Goal: Task Accomplishment & Management: Complete application form

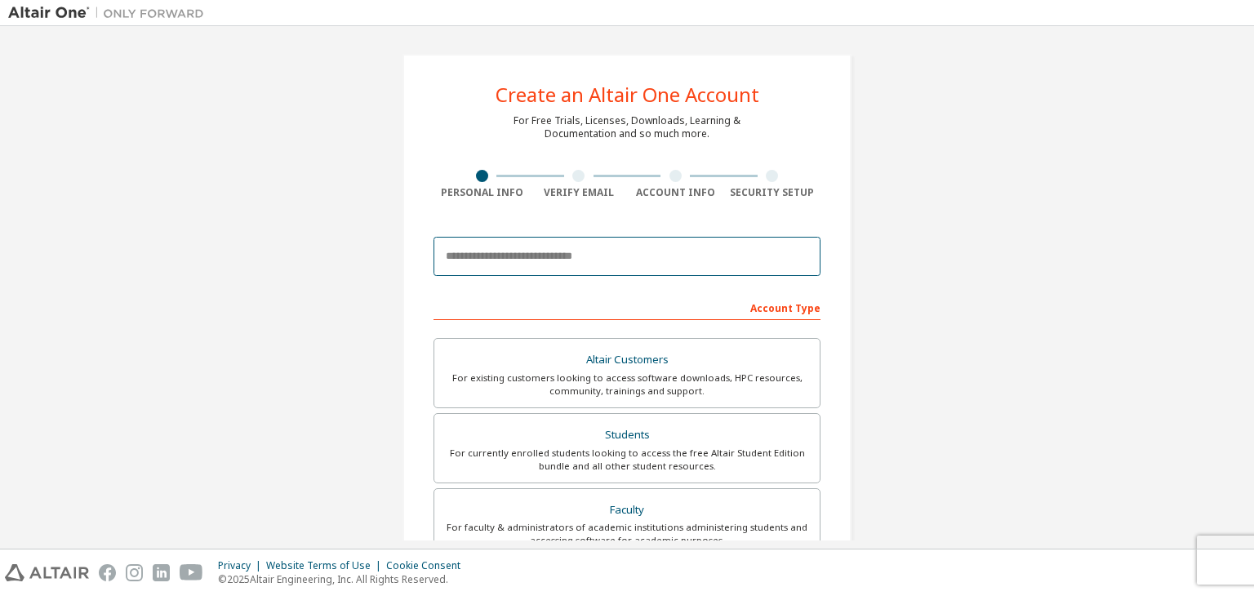
click at [478, 267] on input "email" at bounding box center [626, 256] width 387 height 39
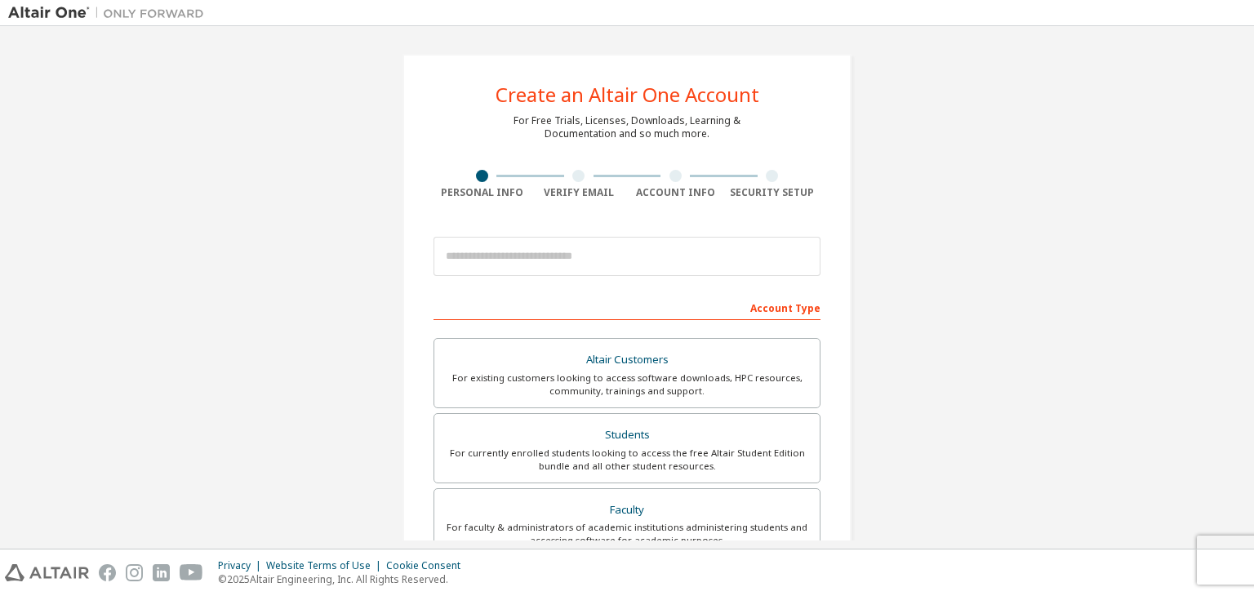
click at [889, 296] on div "Create an Altair One Account For Free Trials, Licenses, Downloads, Learning & D…" at bounding box center [626, 466] width 1237 height 864
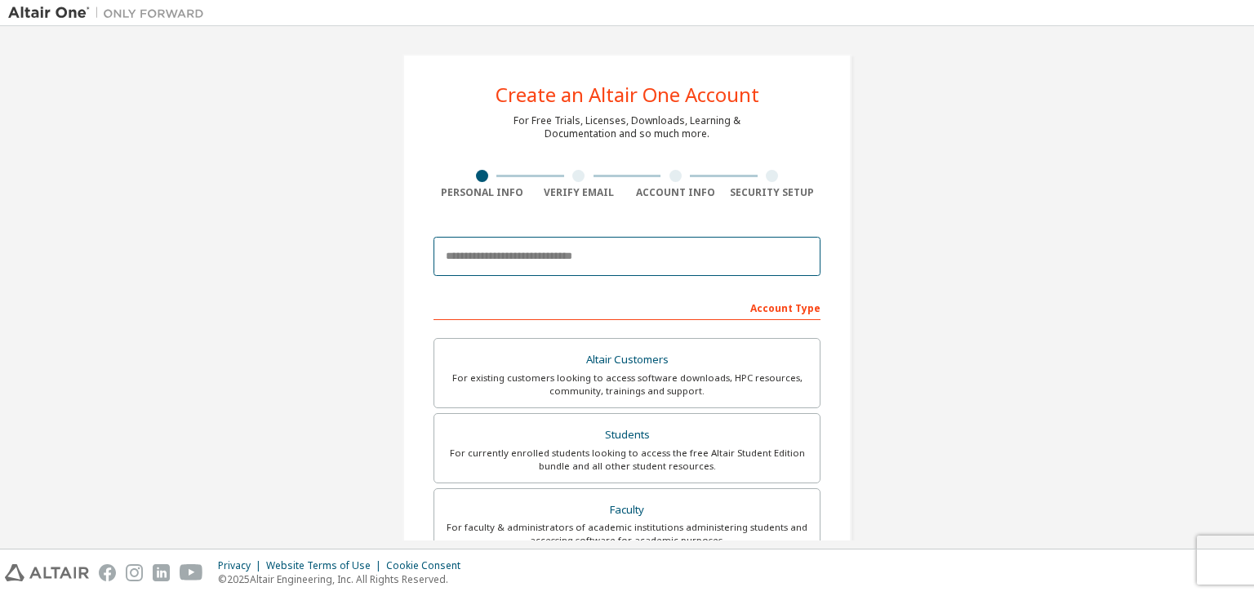
click at [748, 246] on input "email" at bounding box center [626, 256] width 387 height 39
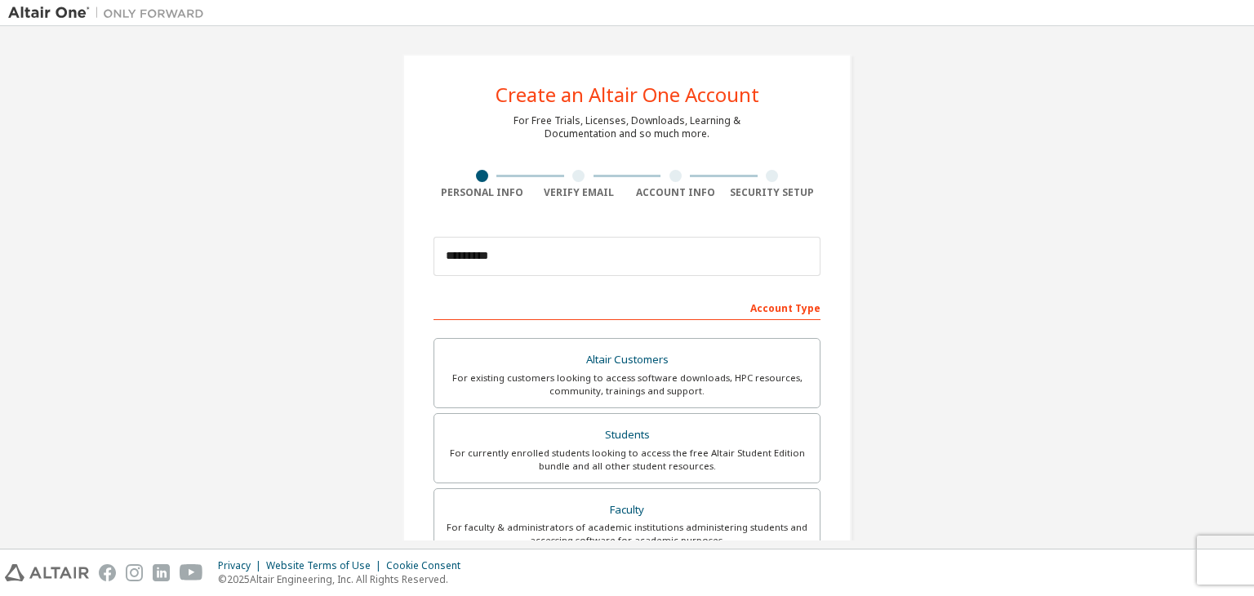
click at [878, 299] on div "Create an Altair One Account For Free Trials, Licenses, Downloads, Learning & D…" at bounding box center [626, 466] width 1237 height 864
click at [569, 246] on input "*********" at bounding box center [626, 256] width 387 height 39
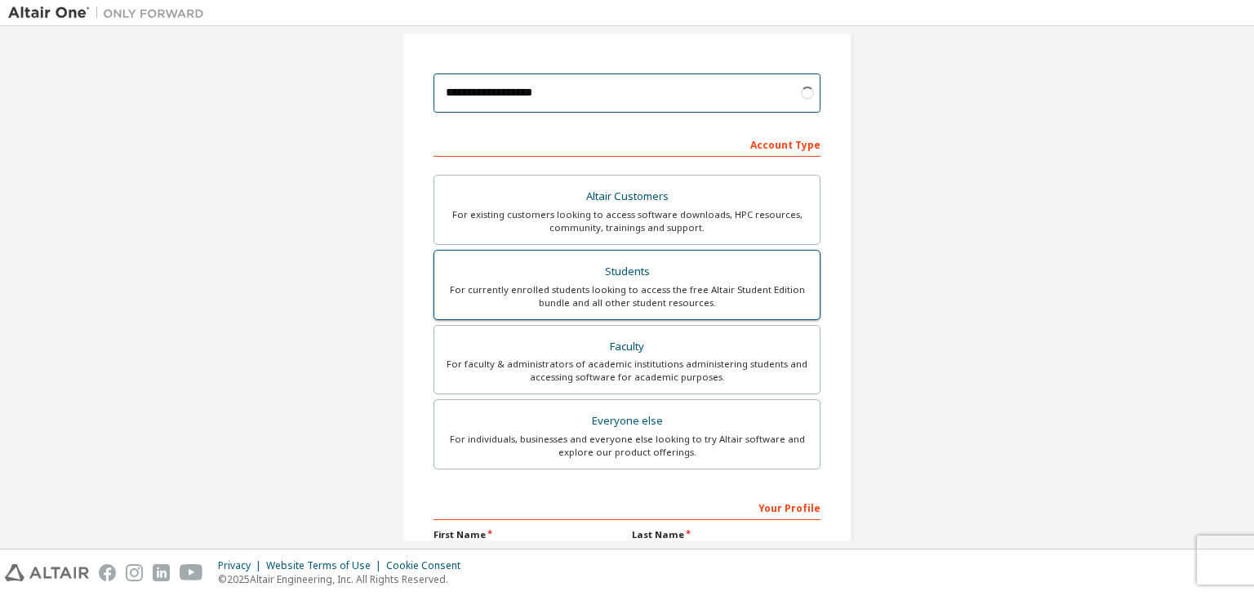
scroll to position [245, 0]
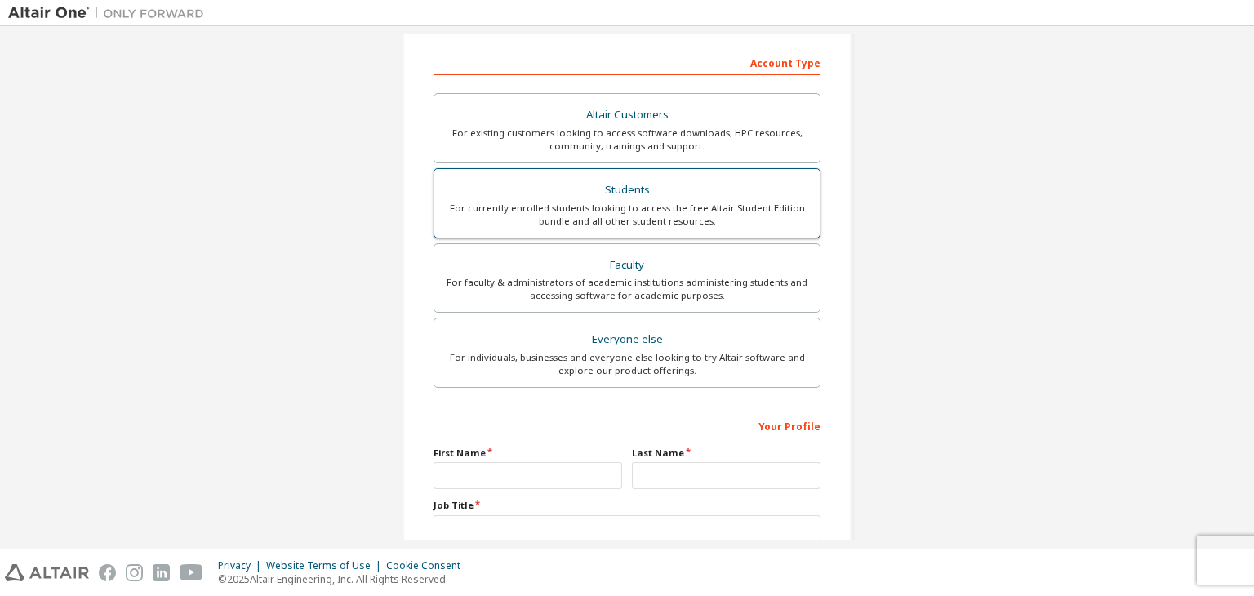
type input "**********"
click at [619, 210] on div "For currently enrolled students looking to access the free Altair Student Editi…" at bounding box center [627, 215] width 366 height 26
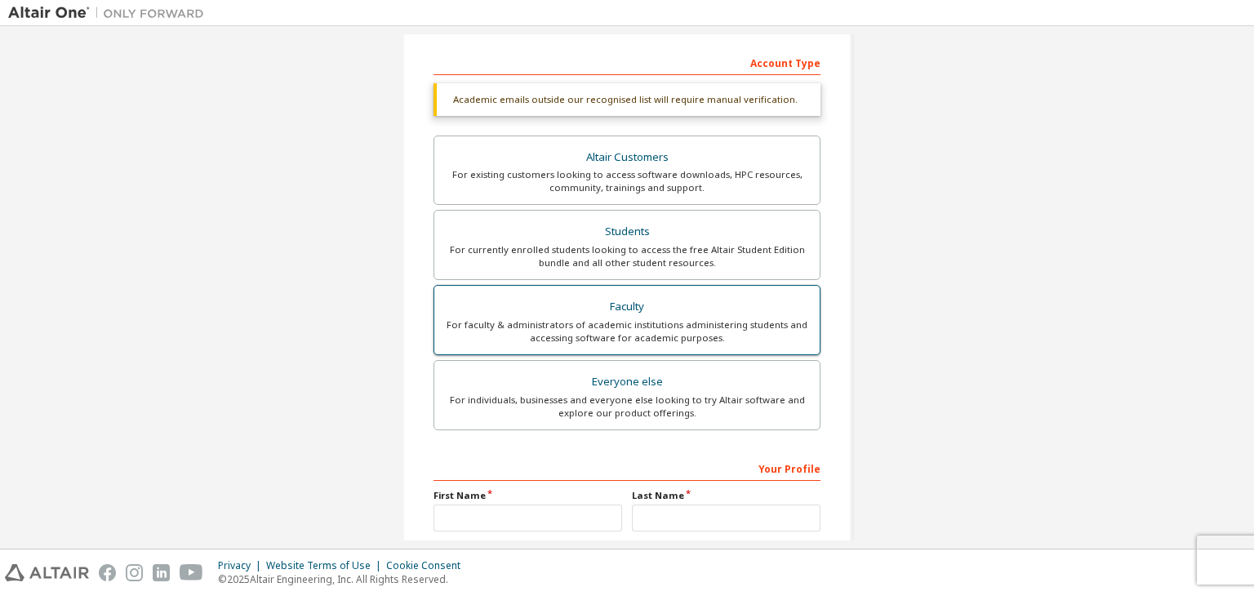
scroll to position [397, 0]
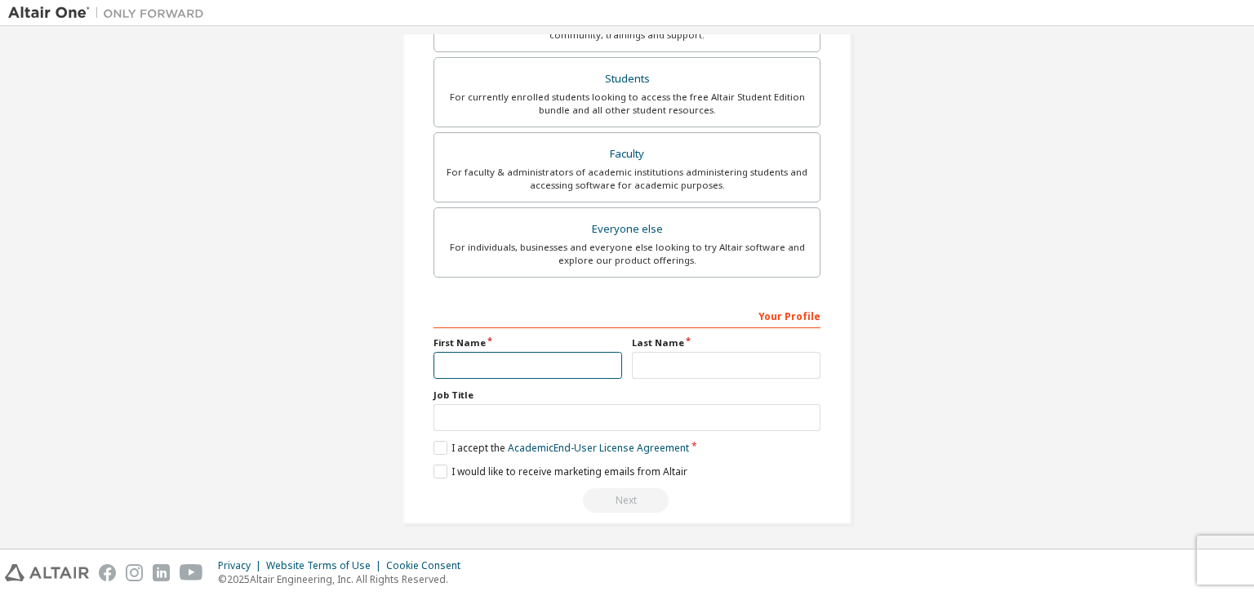
click at [539, 353] on input "text" at bounding box center [527, 365] width 189 height 27
type input "**"
click at [651, 362] on input "text" at bounding box center [726, 365] width 189 height 27
type input "**********"
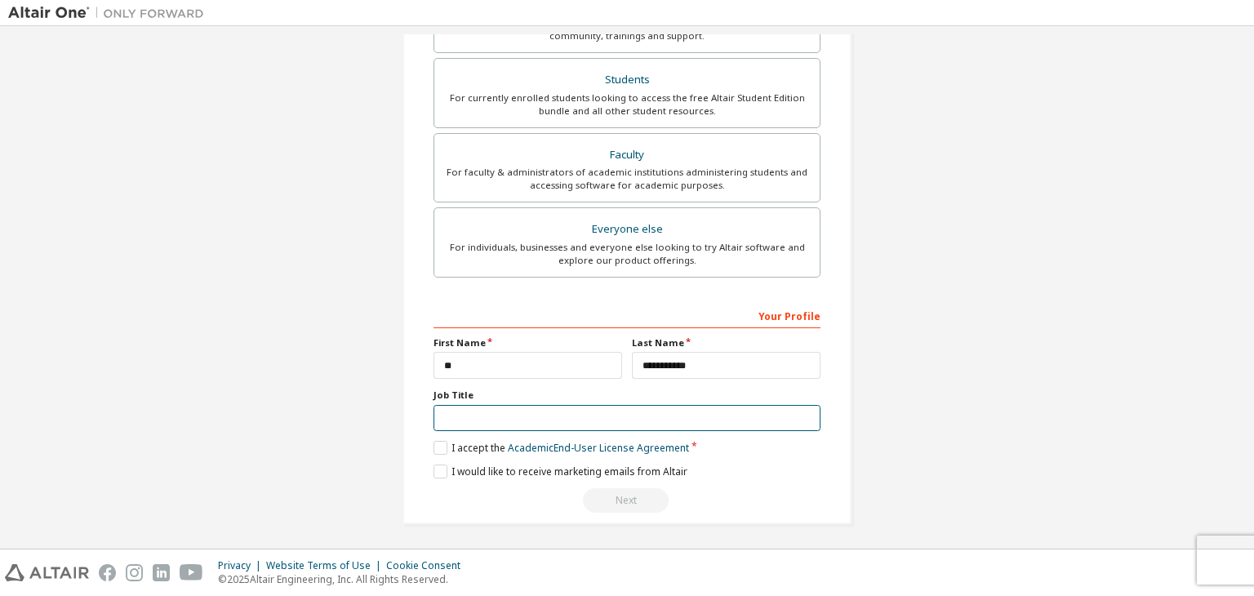
click at [692, 412] on input "text" at bounding box center [626, 418] width 387 height 27
type input "*"
type input "*******"
click at [464, 446] on label "I accept the Academic End-User License Agreement" at bounding box center [560, 448] width 255 height 14
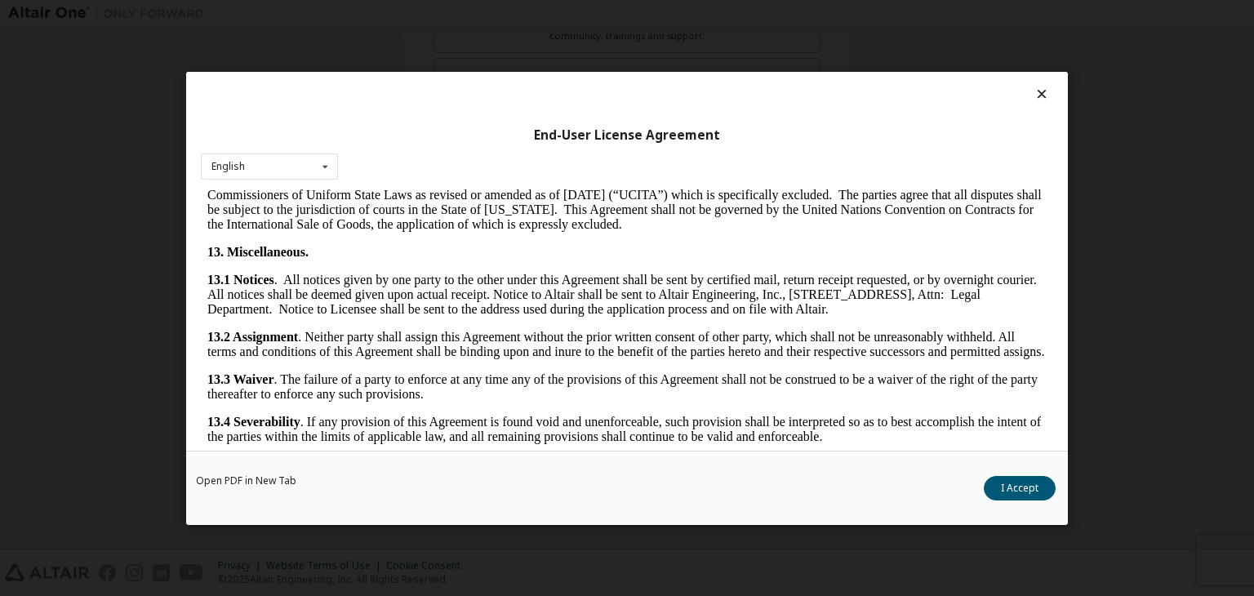
scroll to position [2731, 0]
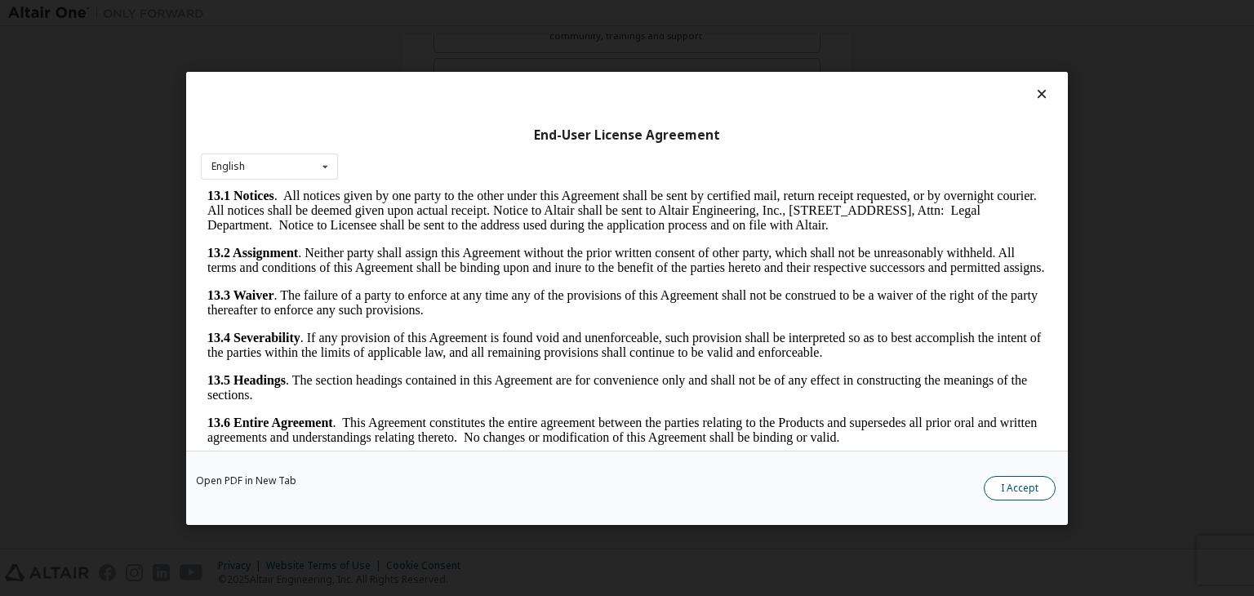
click at [1035, 478] on button "I Accept" at bounding box center [1020, 488] width 72 height 24
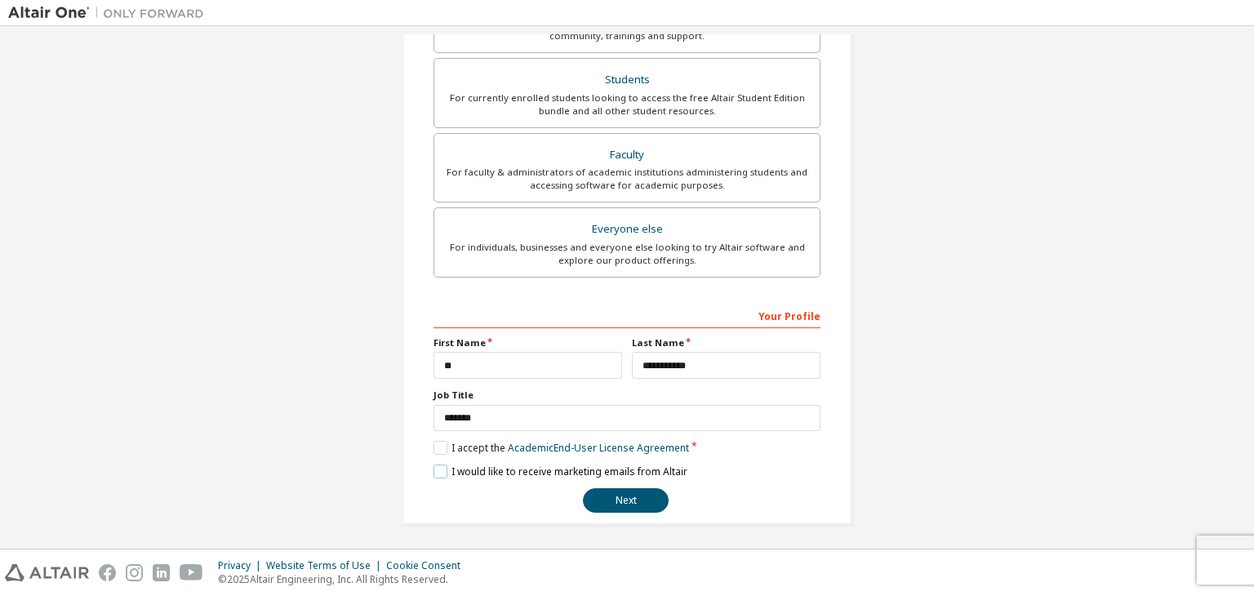
click at [434, 468] on label "I would like to receive marketing emails from Altair" at bounding box center [560, 471] width 254 height 14
click at [440, 464] on label "I would like to receive marketing emails from Altair" at bounding box center [560, 471] width 254 height 14
click at [617, 491] on button "Next" at bounding box center [626, 500] width 86 height 24
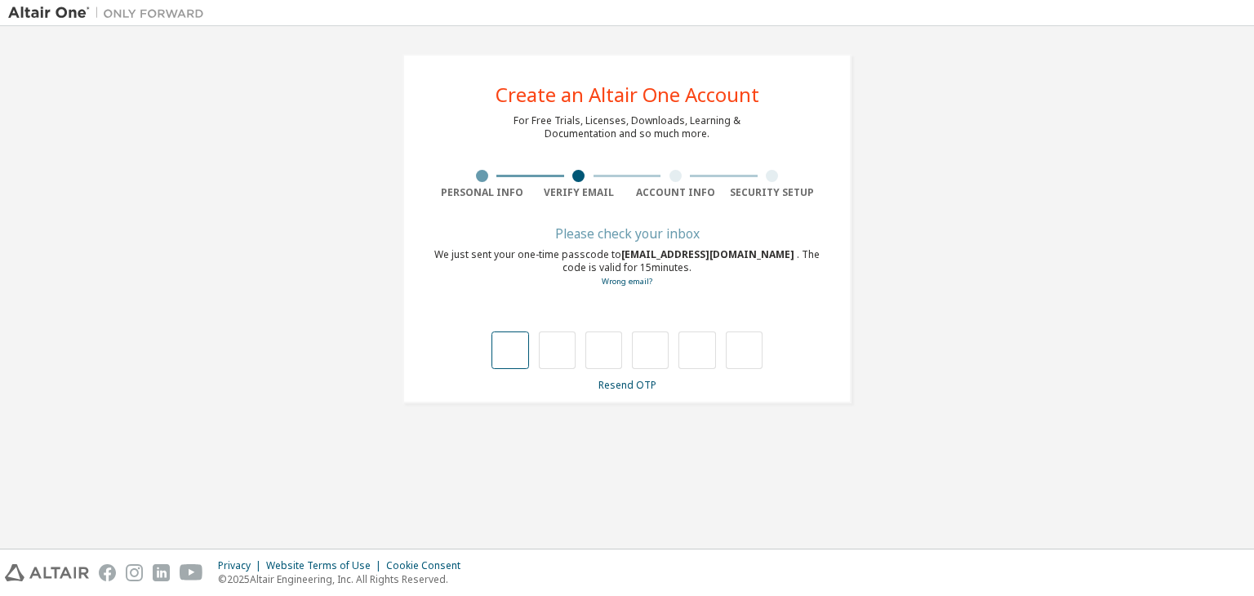
click at [504, 344] on input "text" at bounding box center [509, 350] width 37 height 38
type input "*"
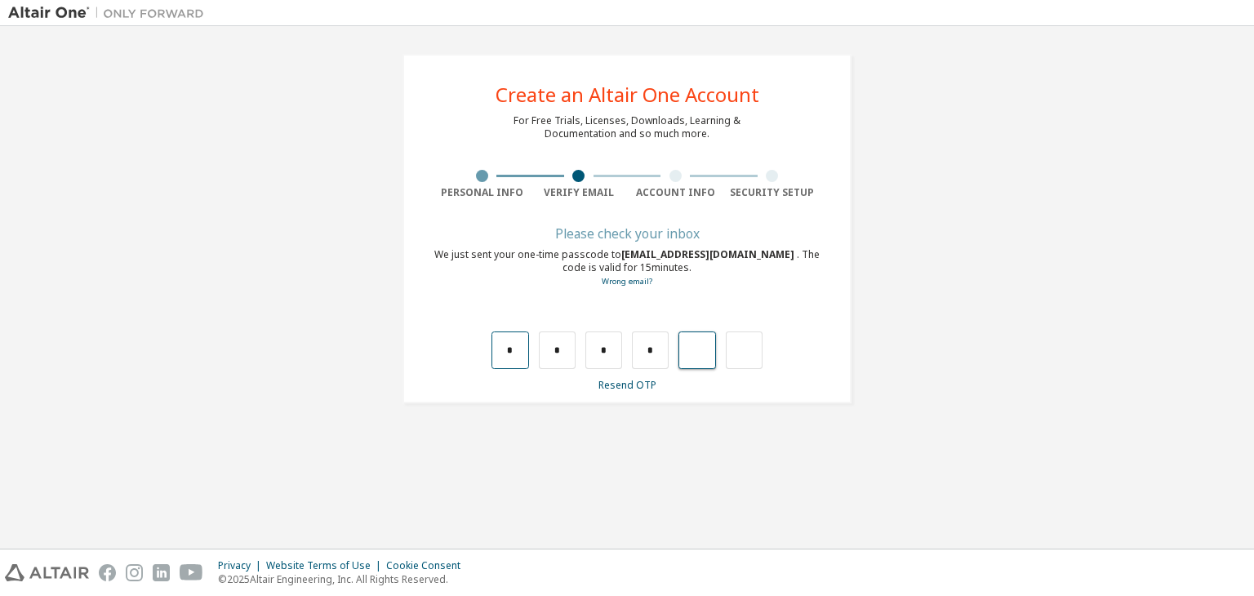
type input "*"
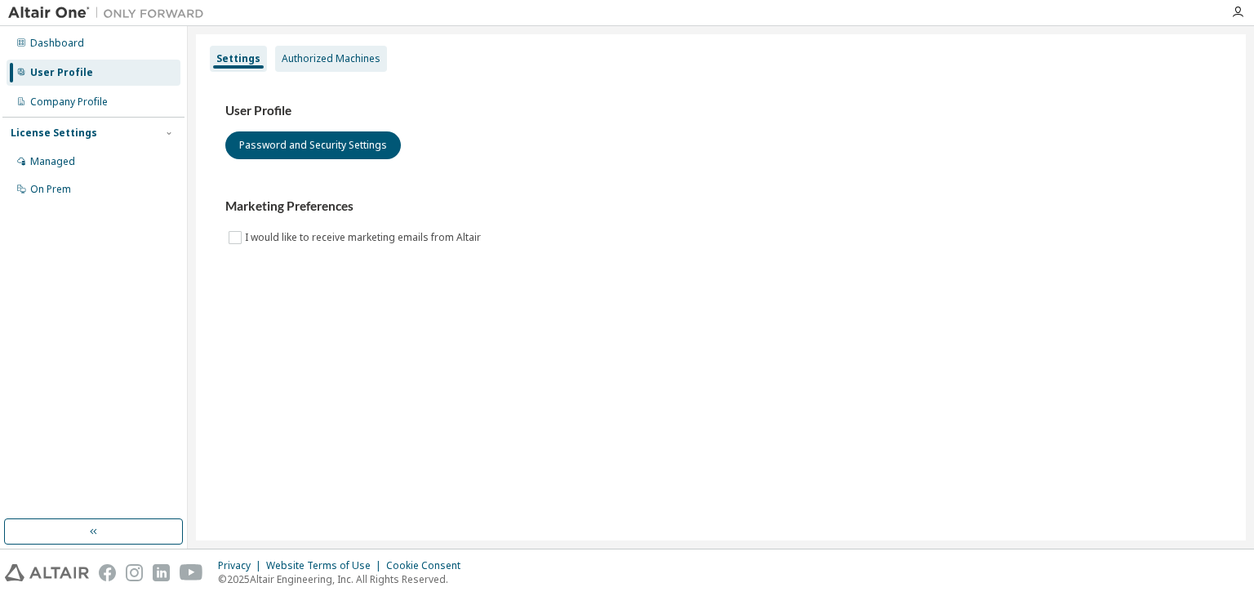
click at [322, 53] on div "Authorized Machines" at bounding box center [331, 58] width 99 height 13
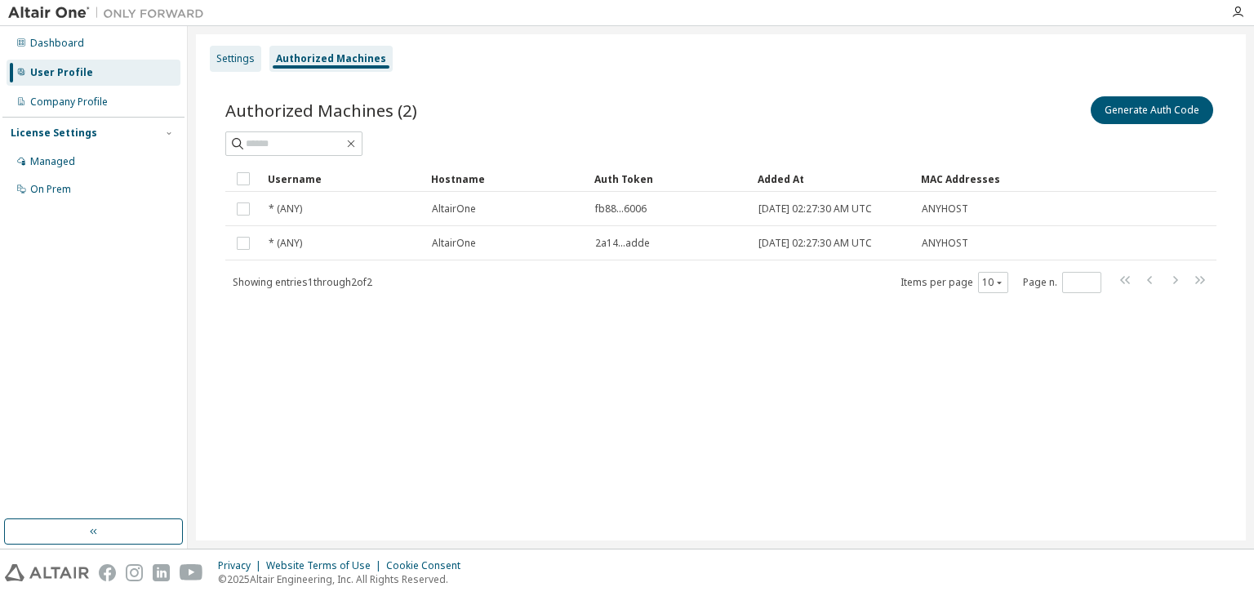
click at [245, 62] on div "Settings" at bounding box center [235, 58] width 38 height 13
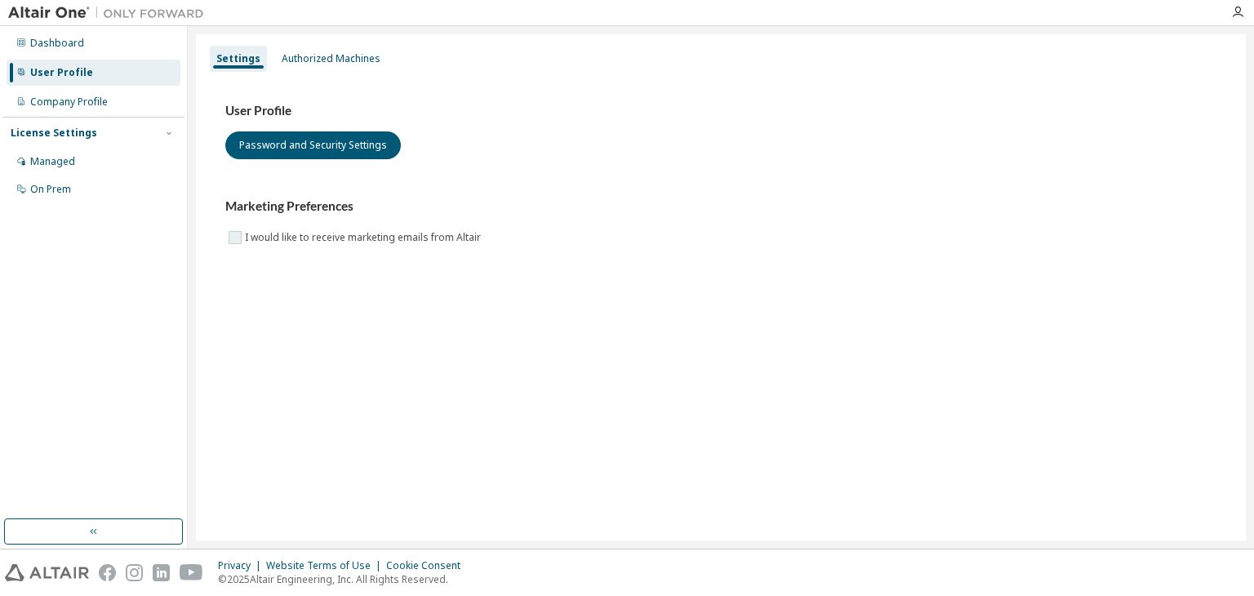
click at [294, 238] on label "I would like to receive marketing emails from Altair" at bounding box center [364, 238] width 239 height 20
click at [291, 242] on label "I would like to receive marketing emails from Altair" at bounding box center [364, 238] width 239 height 20
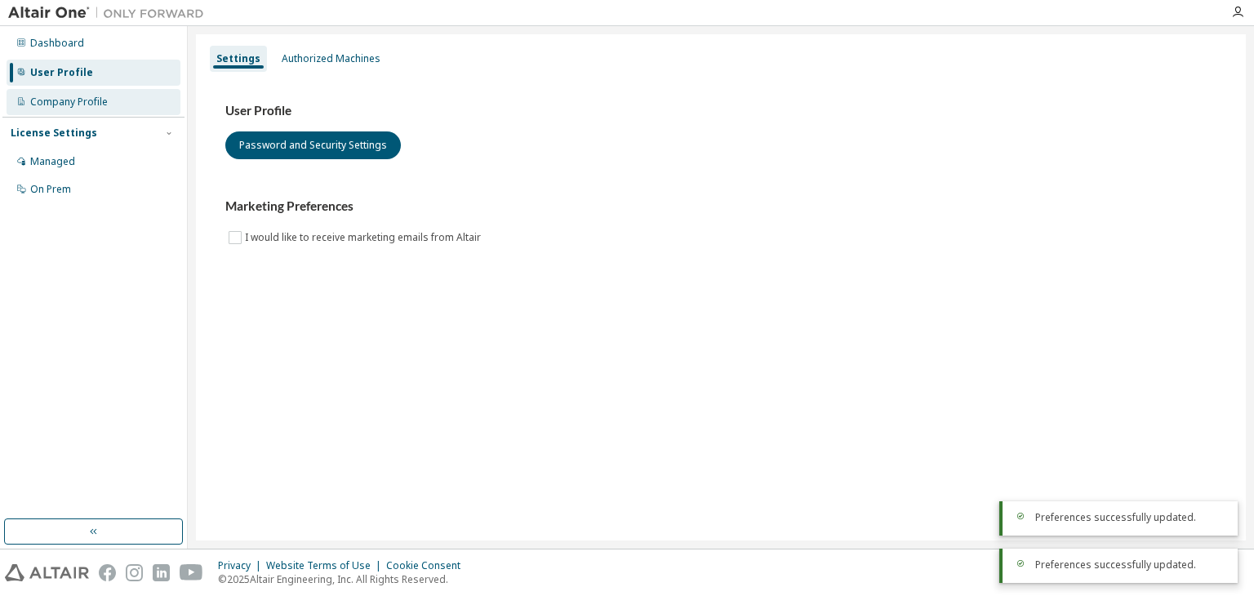
click at [120, 108] on div "Company Profile" at bounding box center [94, 102] width 174 height 26
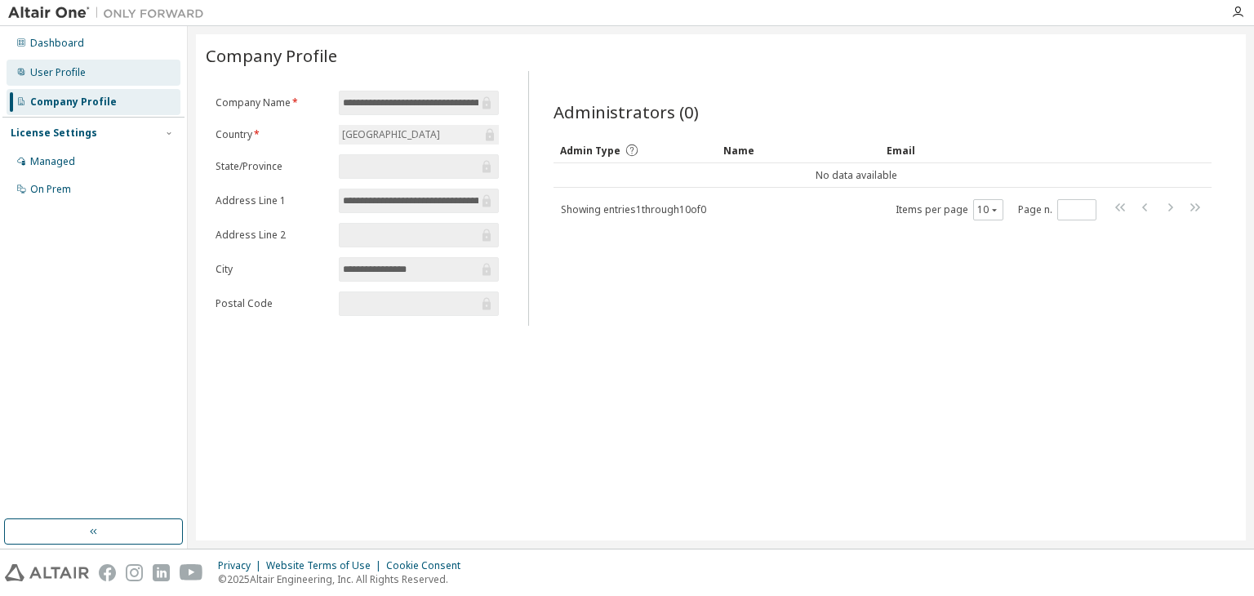
click at [85, 63] on div "User Profile" at bounding box center [94, 73] width 174 height 26
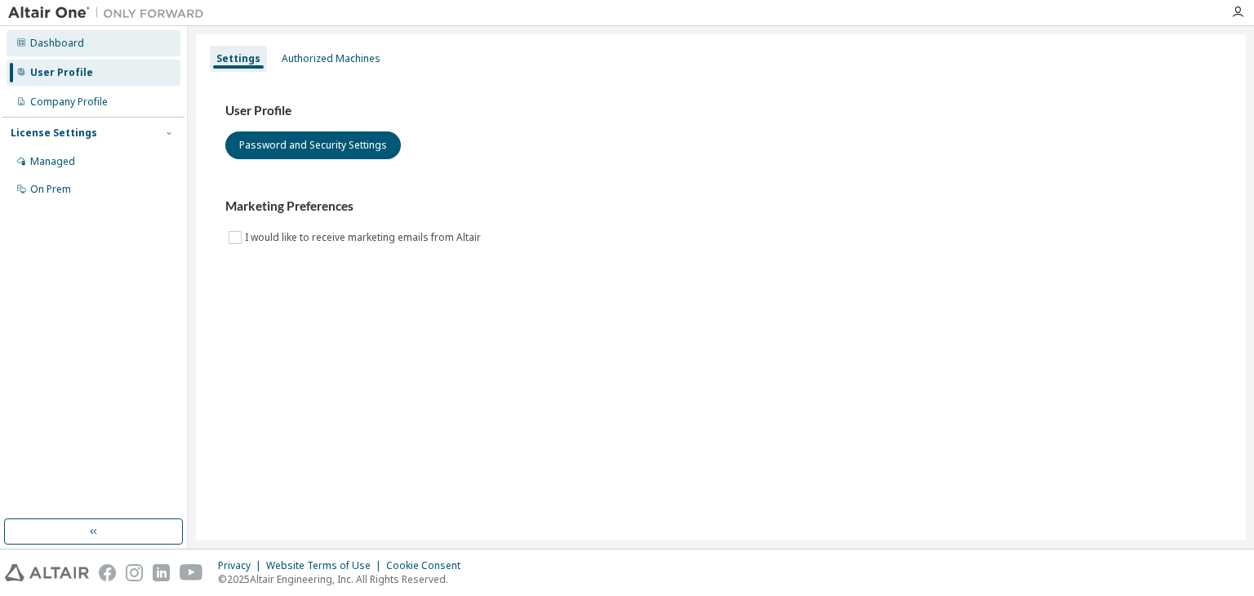
click at [81, 43] on div "Dashboard" at bounding box center [94, 43] width 174 height 26
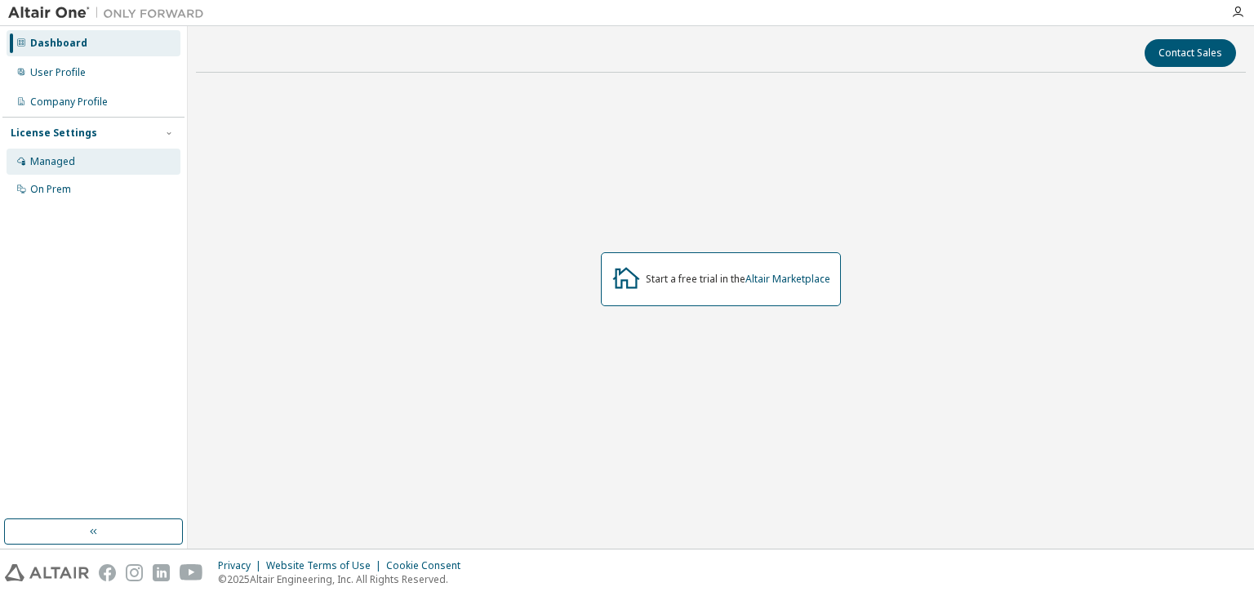
click at [125, 174] on div "Managed" at bounding box center [94, 162] width 174 height 26
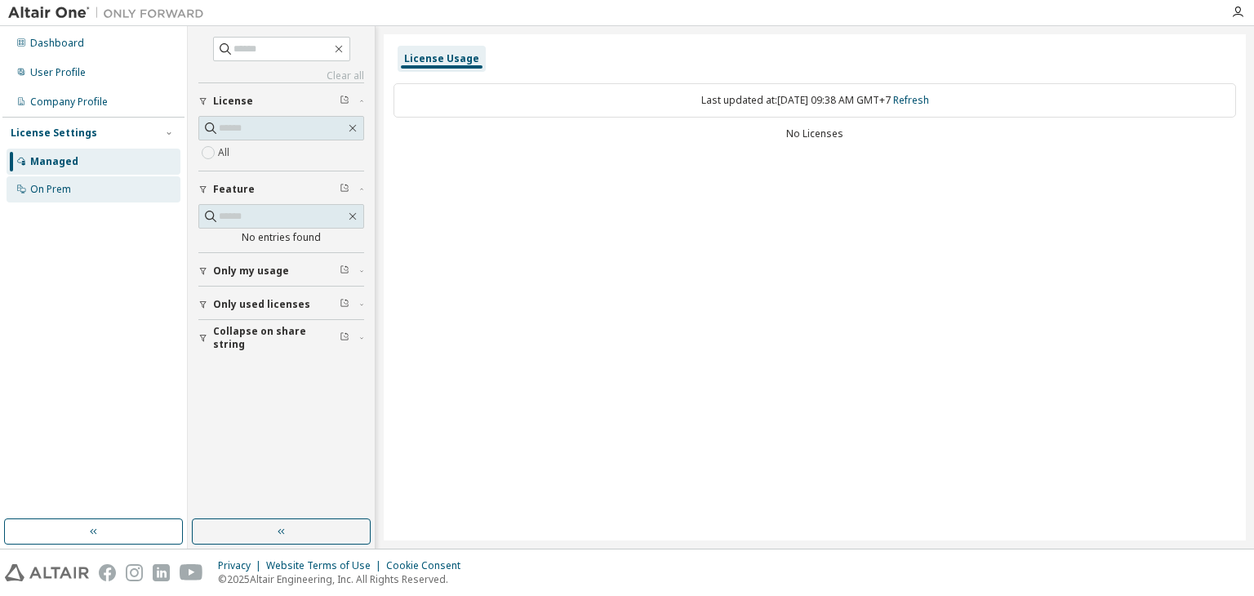
click at [118, 199] on div "On Prem" at bounding box center [94, 189] width 174 height 26
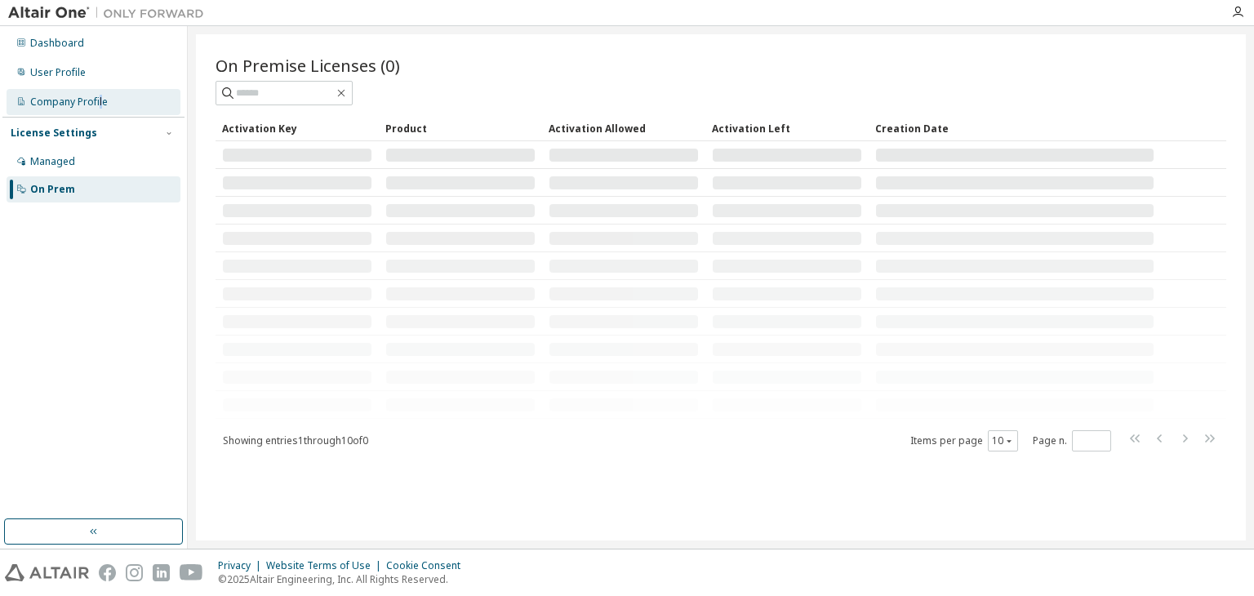
click at [99, 110] on div "Company Profile" at bounding box center [94, 102] width 174 height 26
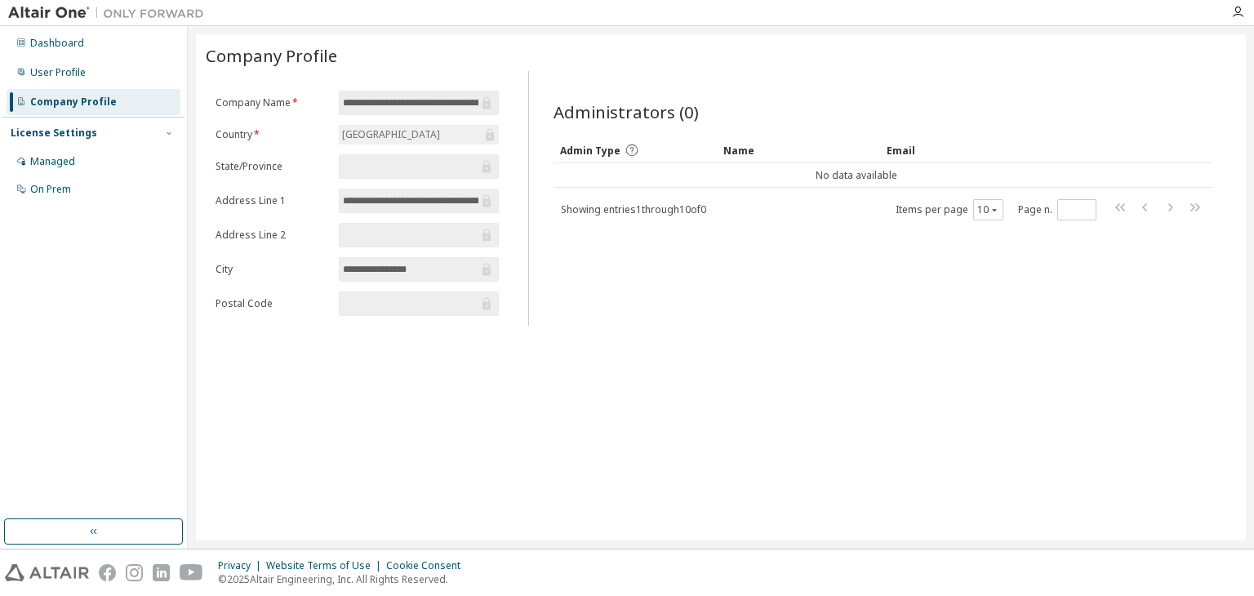
click at [376, 157] on span at bounding box center [419, 166] width 160 height 24
click at [398, 166] on input "text" at bounding box center [410, 166] width 135 height 16
click at [127, 73] on div "User Profile" at bounding box center [94, 73] width 174 height 26
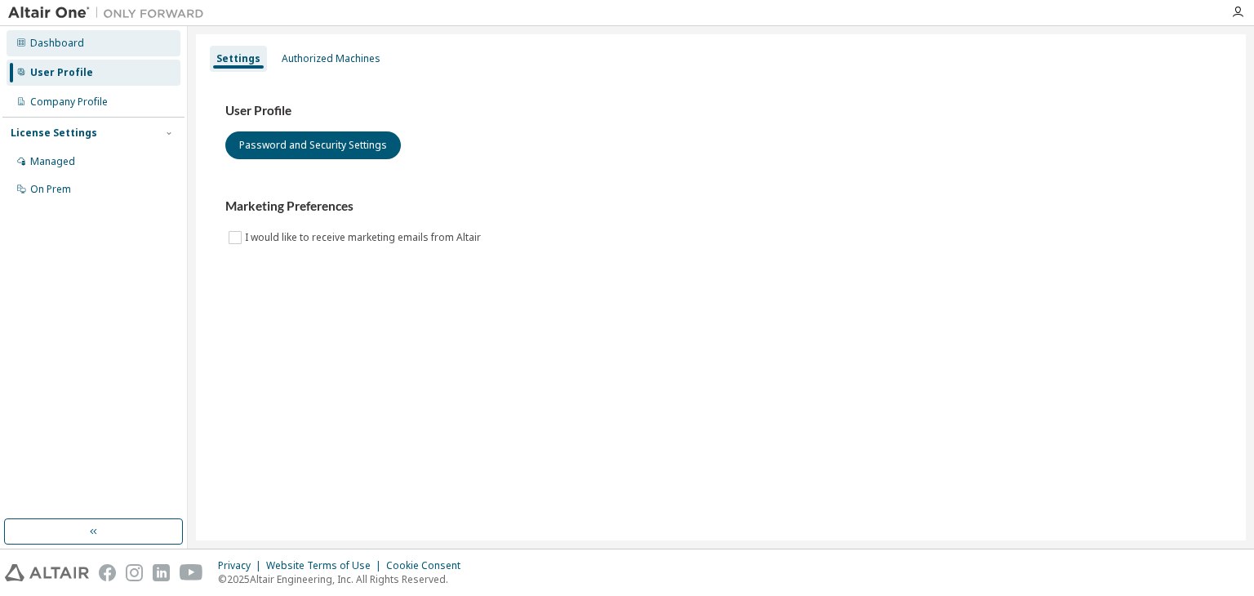
click at [124, 47] on div "Dashboard" at bounding box center [94, 43] width 174 height 26
